Goal: Task Accomplishment & Management: Manage account settings

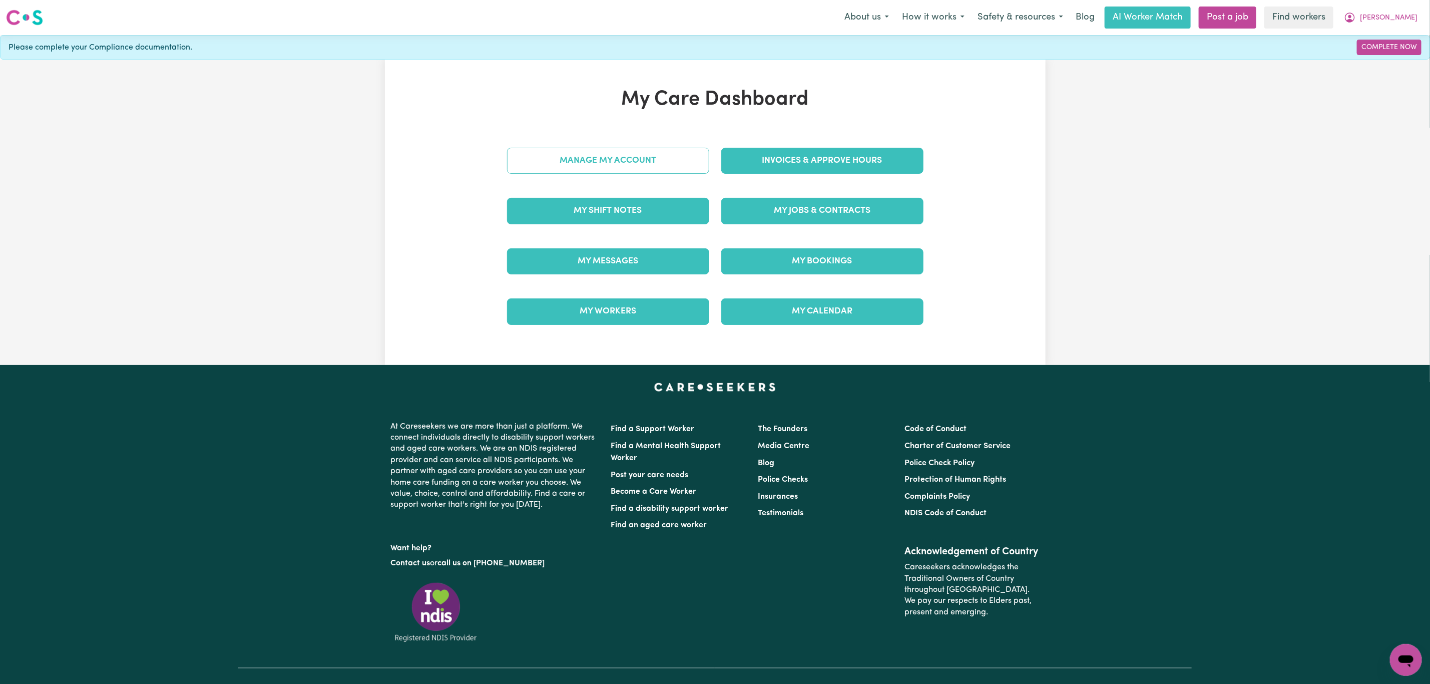
click at [569, 170] on link "Manage My Account" at bounding box center [608, 161] width 202 height 26
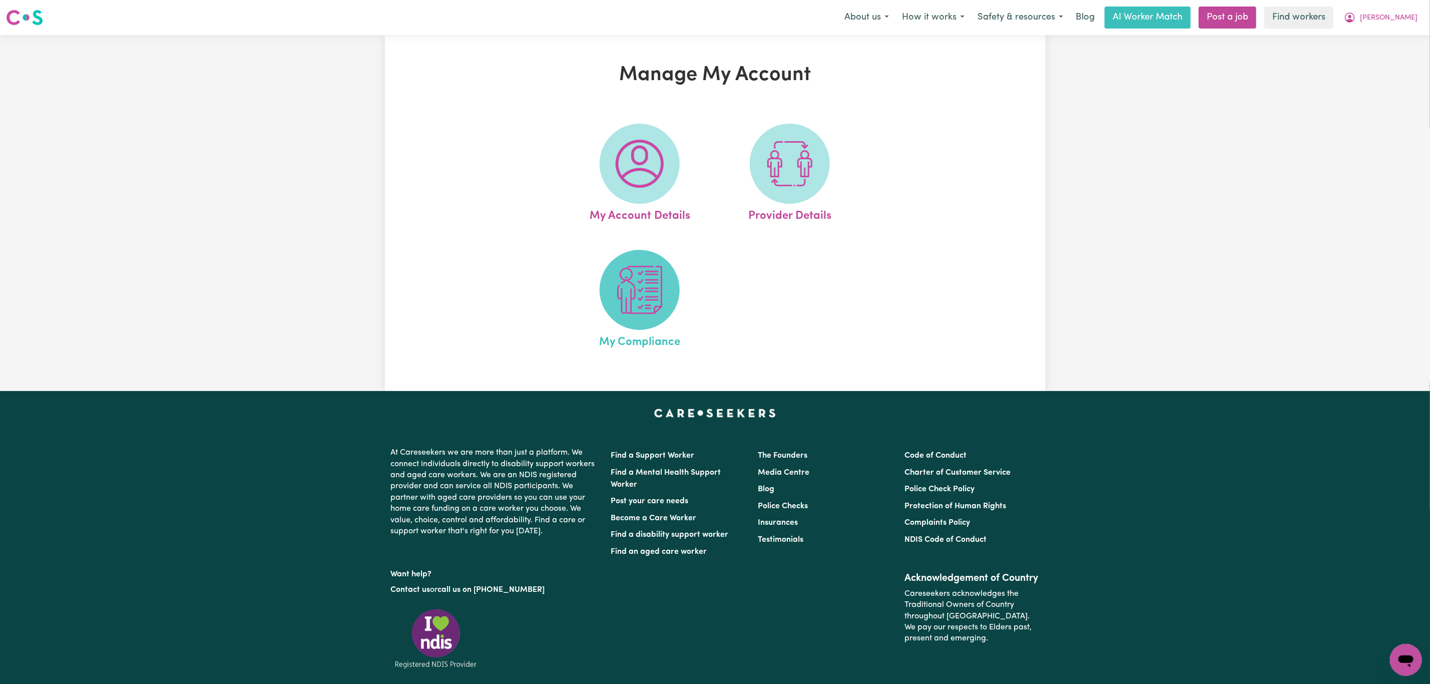
click at [648, 312] on img at bounding box center [639, 290] width 48 height 48
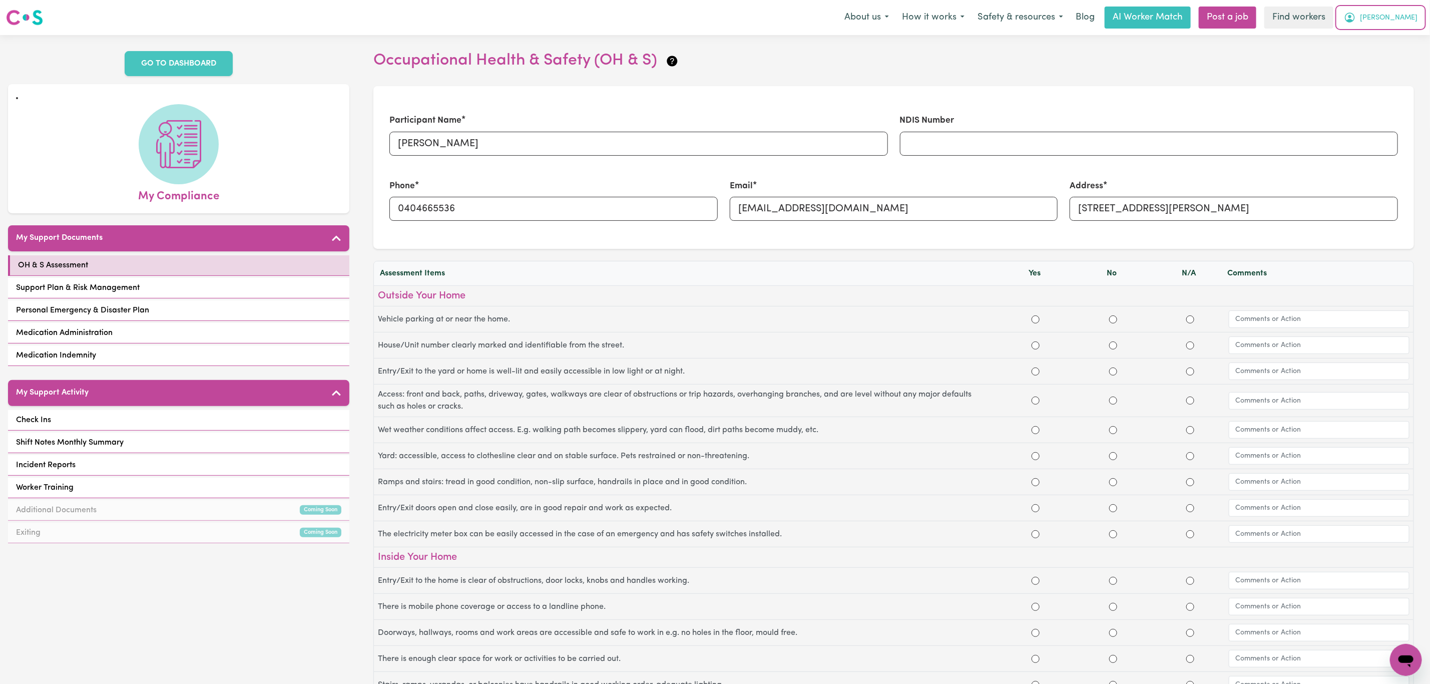
click at [1398, 18] on span "[PERSON_NAME]" at bounding box center [1389, 18] width 58 height 11
click at [1377, 33] on link "My Dashboard" at bounding box center [1383, 39] width 79 height 19
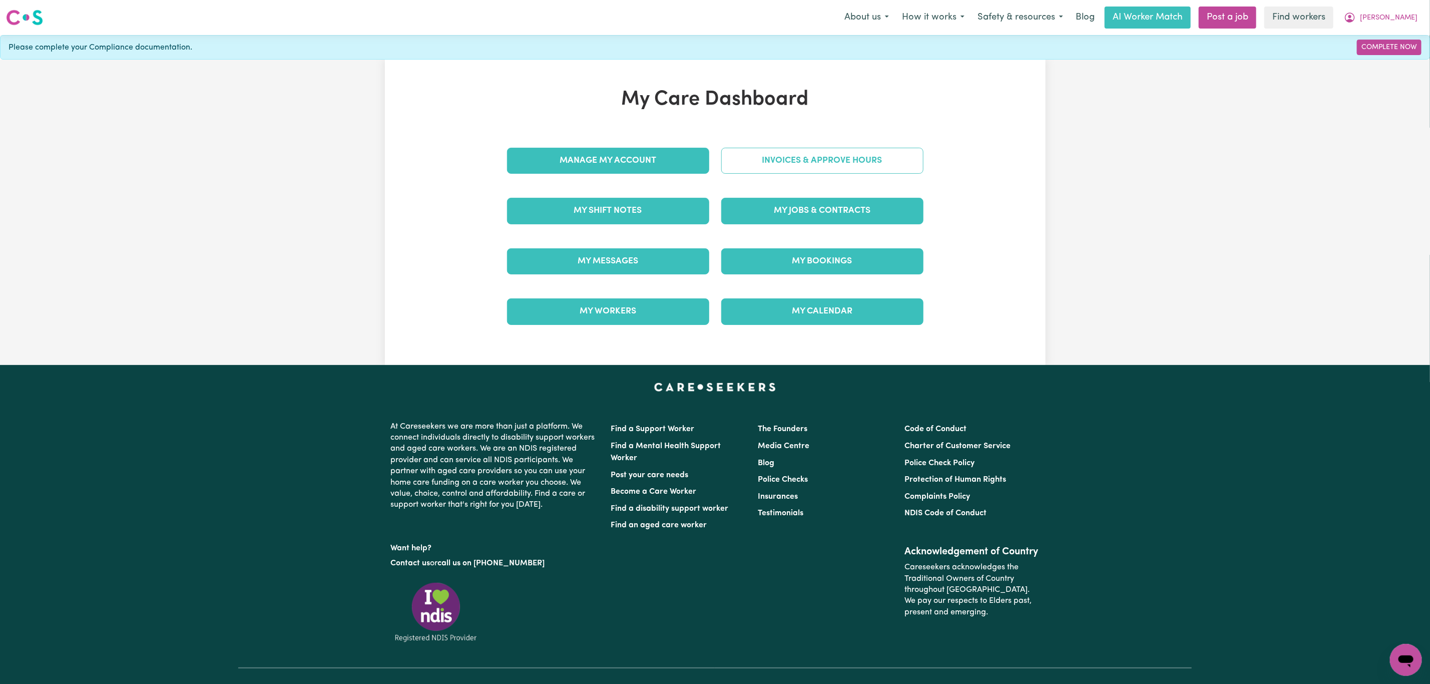
click at [837, 167] on link "Invoices & Approve Hours" at bounding box center [822, 161] width 202 height 26
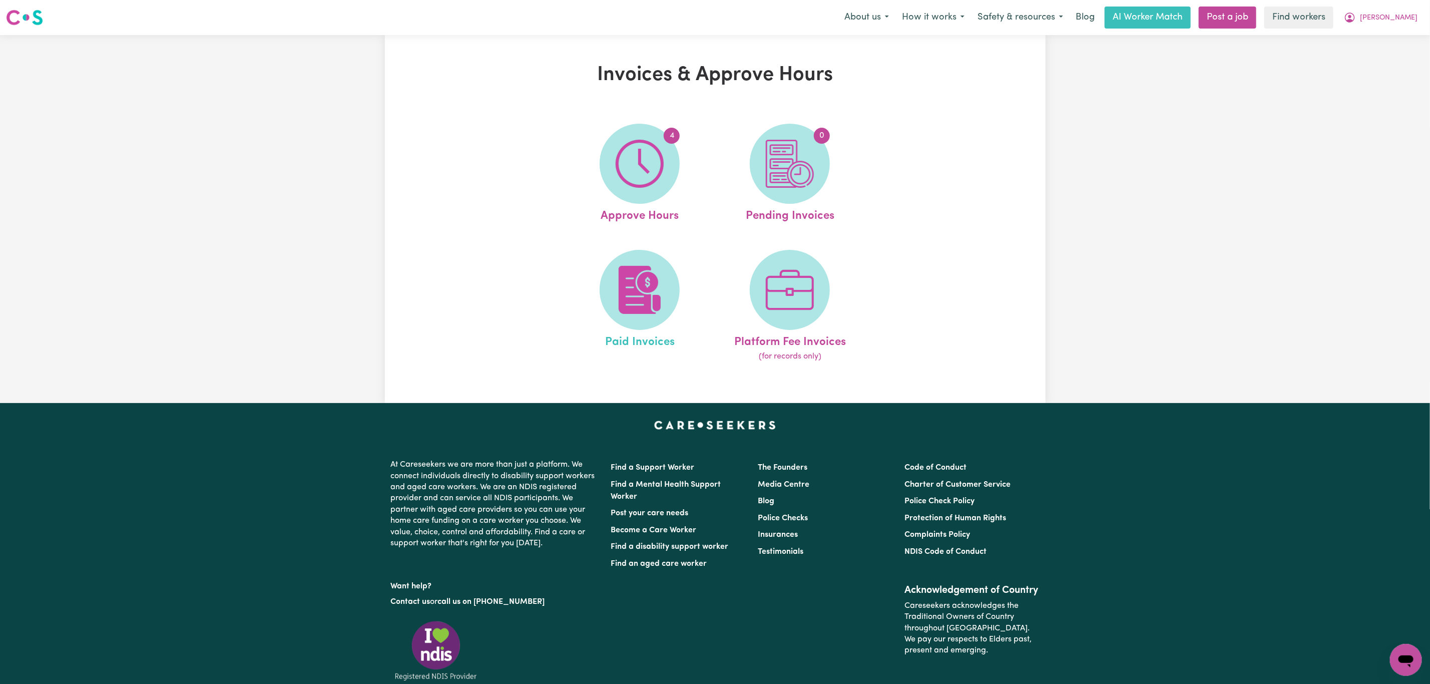
click at [590, 287] on link "Paid Invoices" at bounding box center [639, 306] width 144 height 113
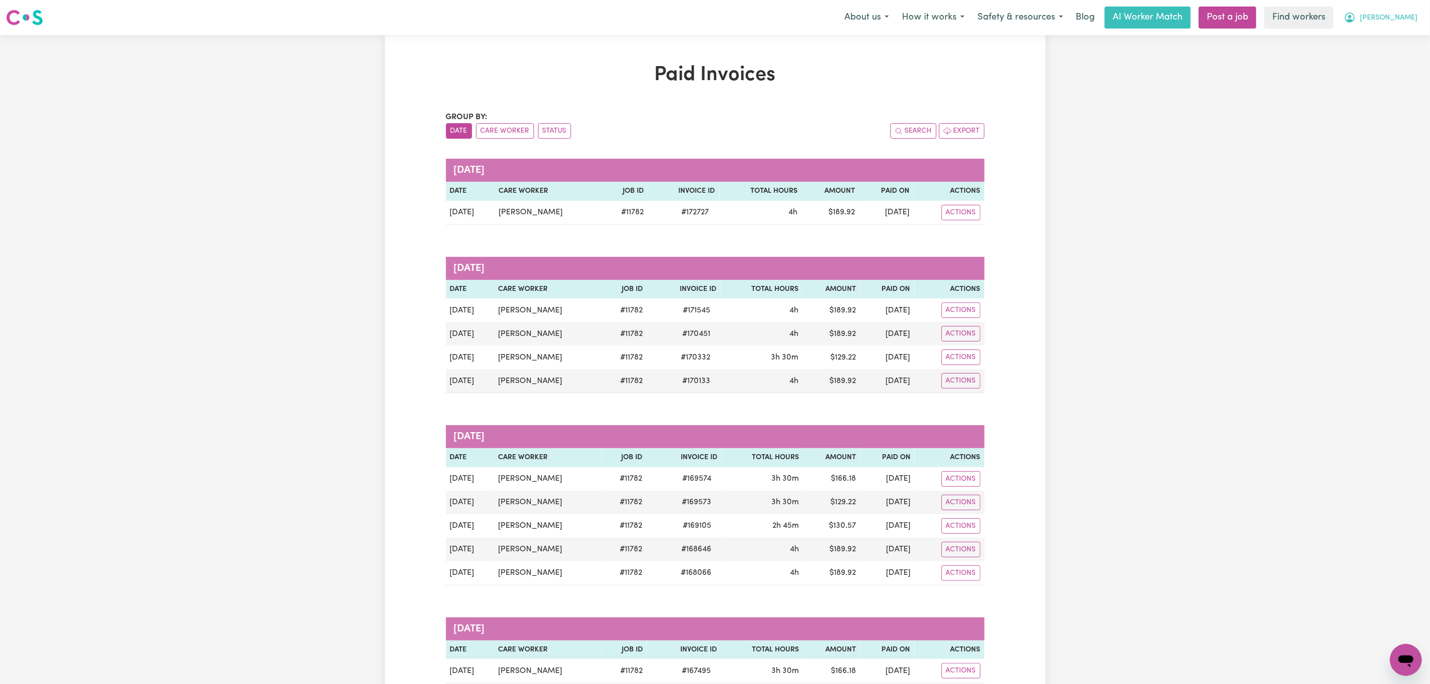
click at [1404, 14] on span "[PERSON_NAME]" at bounding box center [1389, 18] width 58 height 11
click at [1391, 41] on link "My Dashboard" at bounding box center [1383, 39] width 79 height 19
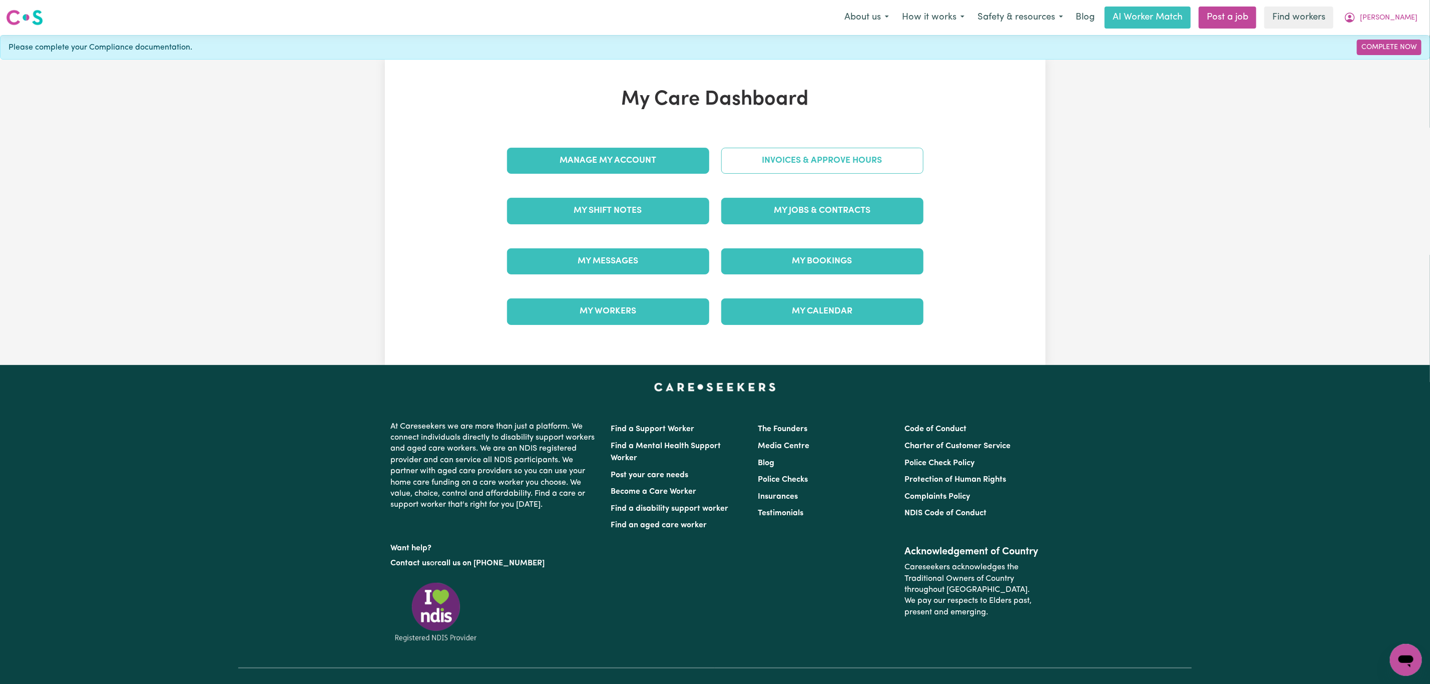
click at [874, 167] on link "Invoices & Approve Hours" at bounding box center [822, 161] width 202 height 26
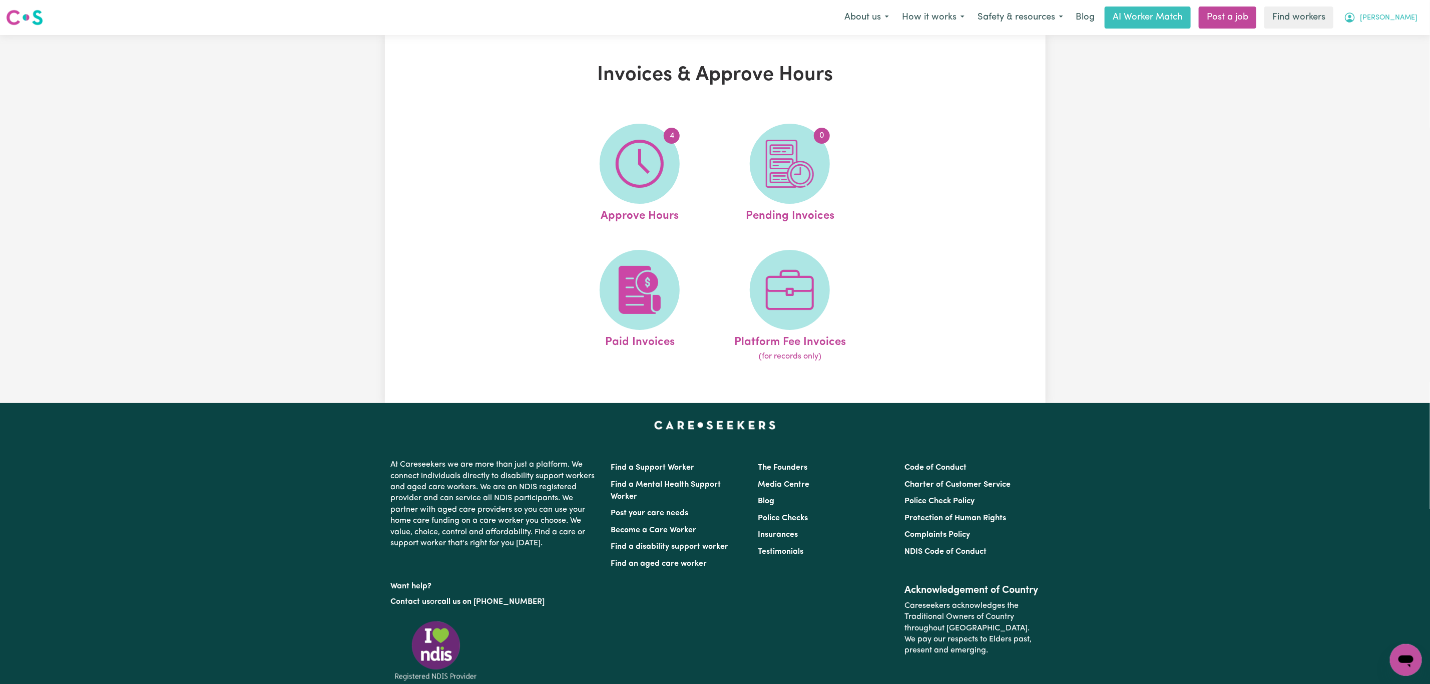
click at [1397, 18] on span "[PERSON_NAME]" at bounding box center [1389, 18] width 58 height 11
click at [1392, 57] on link "Logout" at bounding box center [1383, 57] width 79 height 19
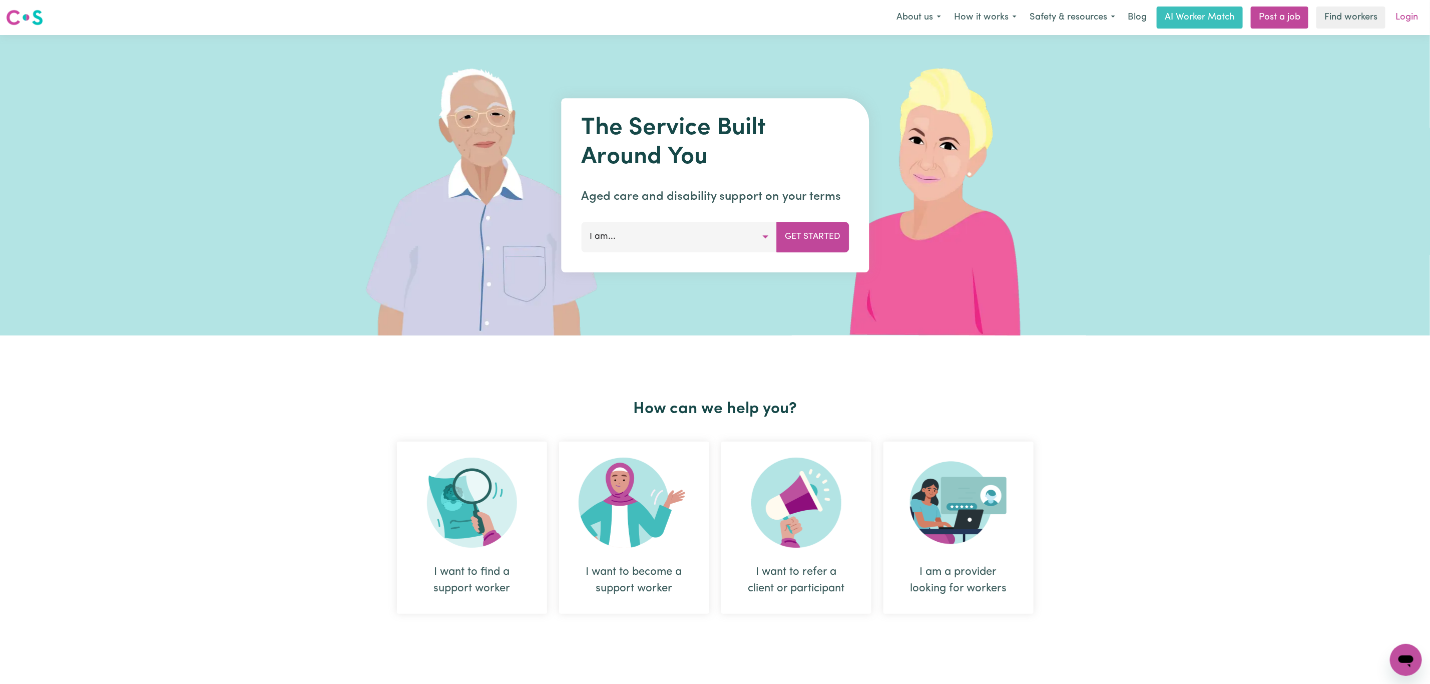
click at [1413, 17] on link "Login" at bounding box center [1406, 18] width 35 height 22
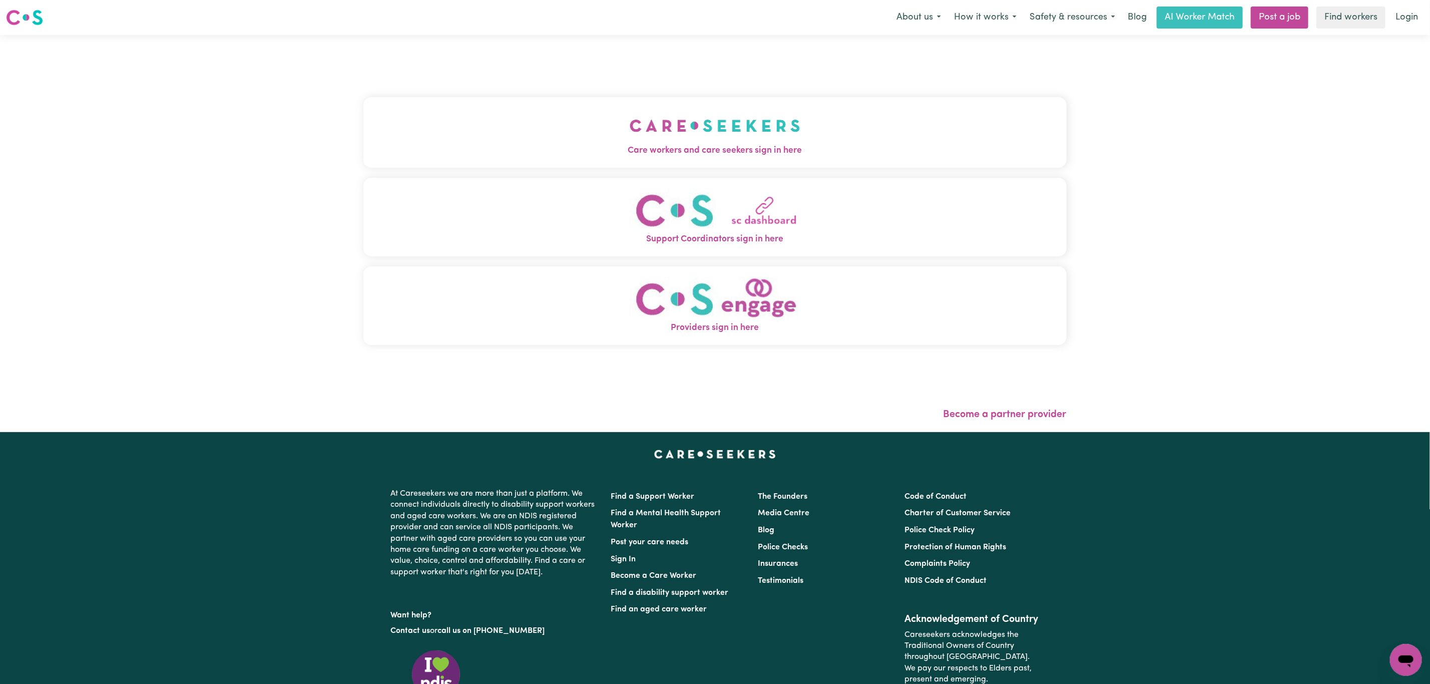
click at [706, 124] on button "Care workers and care seekers sign in here" at bounding box center [714, 132] width 703 height 70
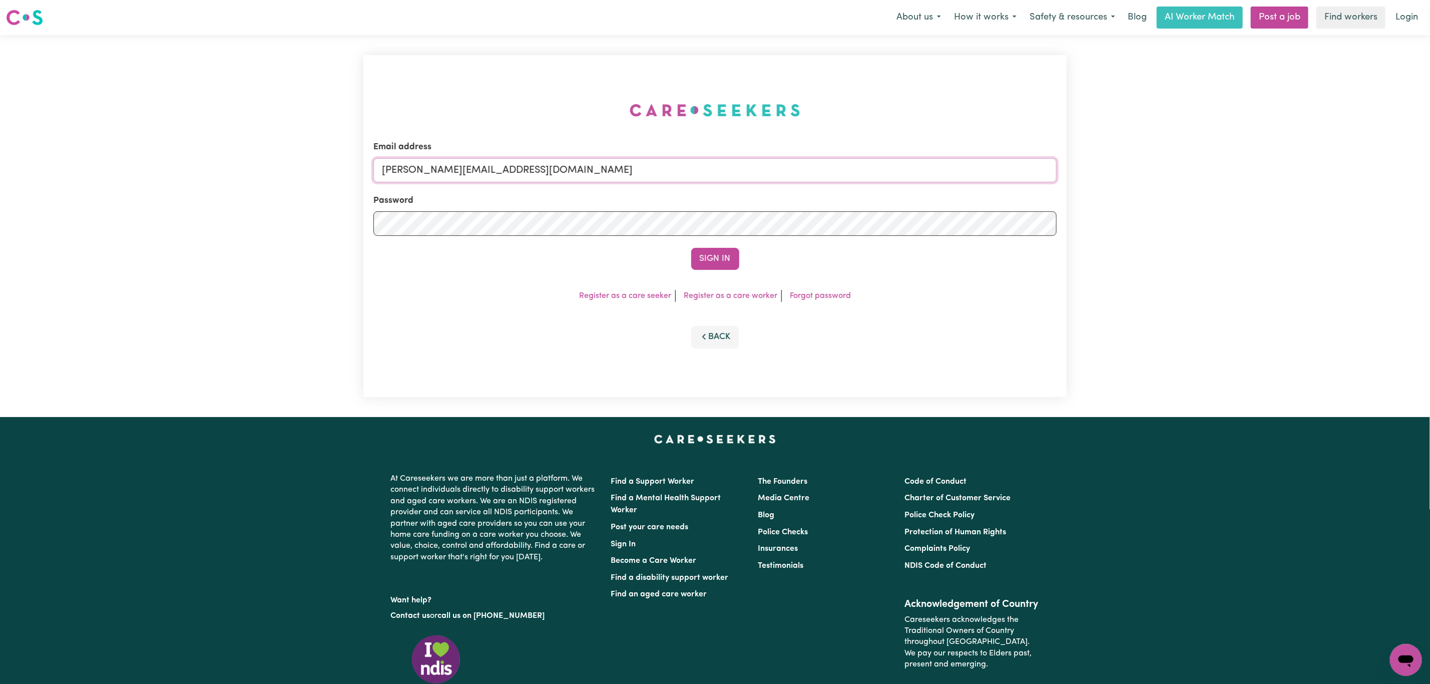
drag, startPoint x: 576, startPoint y: 158, endPoint x: 567, endPoint y: 161, distance: 9.5
click at [576, 158] on input "[PERSON_NAME][EMAIL_ADDRESS][DOMAIN_NAME]" at bounding box center [714, 170] width 683 height 24
drag, startPoint x: 430, startPoint y: 172, endPoint x: 748, endPoint y: 191, distance: 318.8
click at [745, 183] on form "Email address [EMAIL_ADDRESS][PERSON_NAME][DOMAIN_NAME] Password Sign In" at bounding box center [714, 205] width 683 height 129
click at [509, 170] on input "[EMAIL_ADDRESS][PERSON_NAME][DOMAIN_NAME]" at bounding box center [714, 170] width 683 height 24
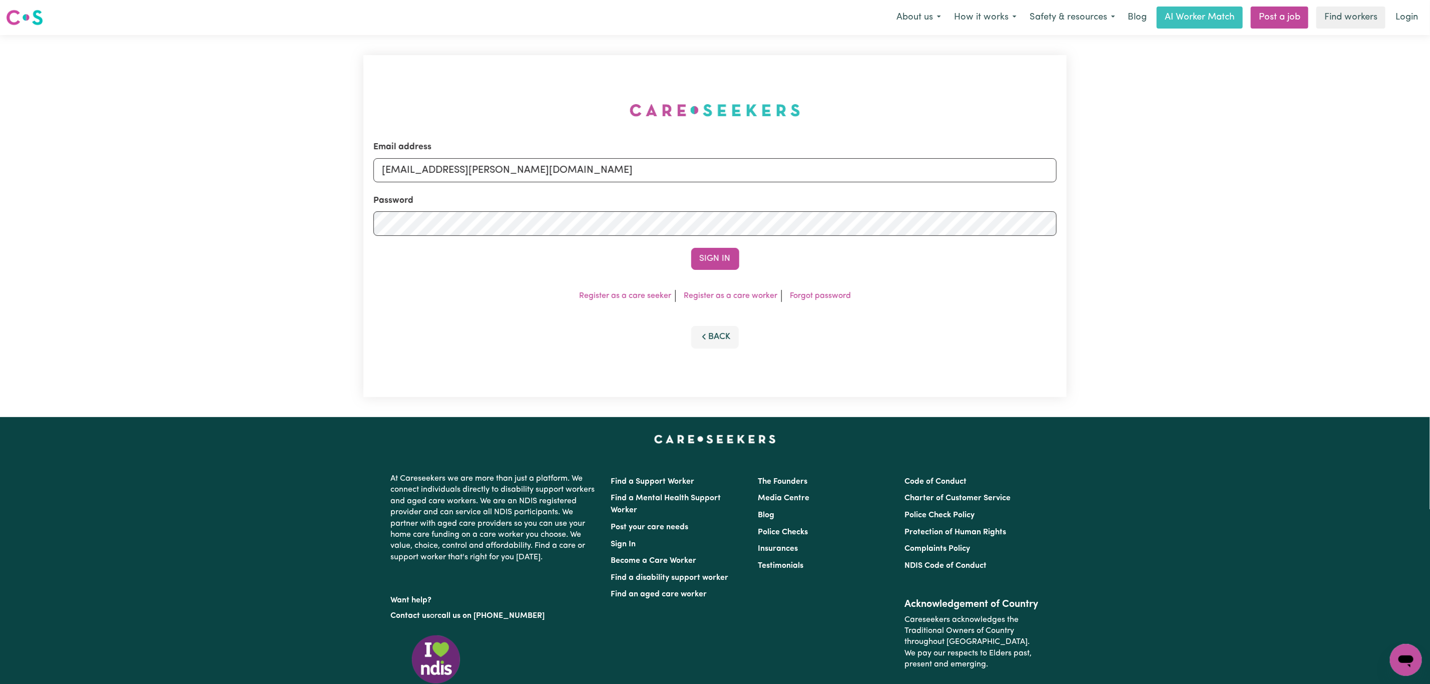
drag, startPoint x: 451, startPoint y: 174, endPoint x: 745, endPoint y: 191, distance: 294.2
click at [742, 188] on form "Email address [EMAIL_ADDRESS][PERSON_NAME][DOMAIN_NAME] Password Sign In" at bounding box center [714, 205] width 683 height 129
type input "[EMAIL_ADDRESS][DOMAIN_NAME]"
click at [733, 257] on button "Sign In" at bounding box center [715, 259] width 48 height 22
